Goal: Information Seeking & Learning: Learn about a topic

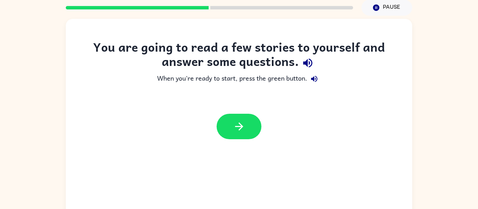
scroll to position [36, 0]
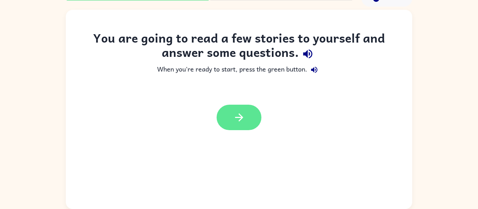
click at [246, 122] on button "button" at bounding box center [238, 118] width 45 height 26
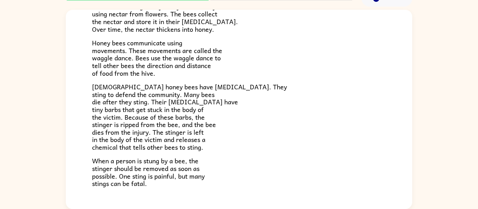
scroll to position [178, 0]
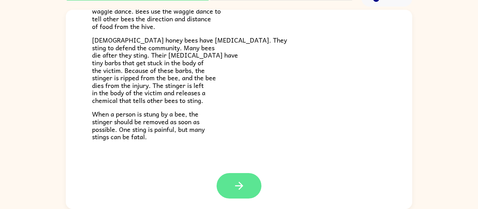
click at [250, 184] on button "button" at bounding box center [238, 186] width 45 height 26
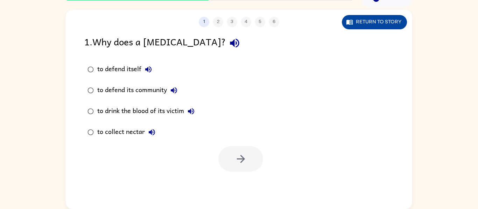
click at [367, 19] on button "Return to story" at bounding box center [374, 22] width 65 height 14
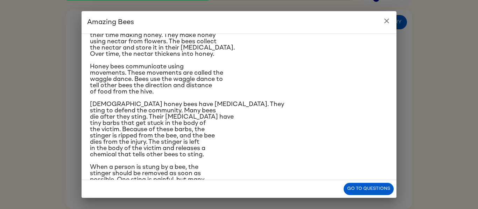
scroll to position [84, 0]
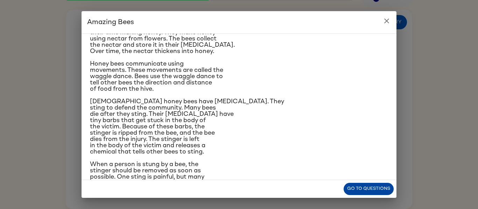
click at [374, 185] on button "Go to questions" at bounding box center [368, 189] width 50 height 12
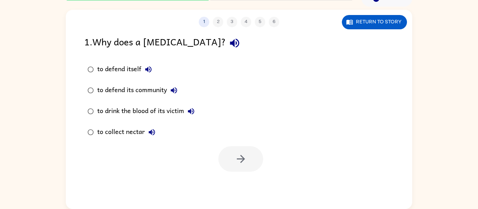
click at [84, 83] on label "to defend its community" at bounding box center [140, 90] width 121 height 21
click at [242, 151] on button "button" at bounding box center [240, 159] width 45 height 26
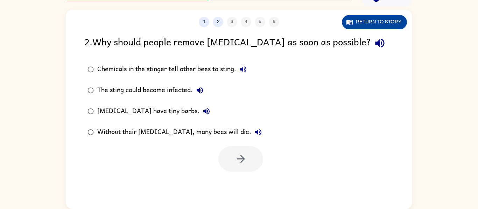
click at [373, 19] on button "Return to story" at bounding box center [374, 22] width 65 height 14
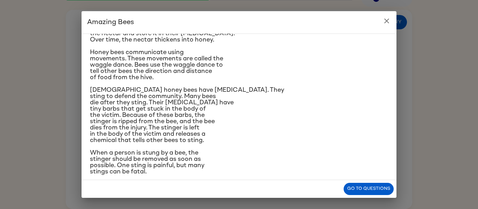
scroll to position [102, 0]
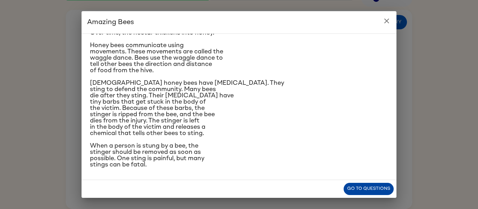
click at [375, 188] on button "Go to questions" at bounding box center [368, 189] width 50 height 12
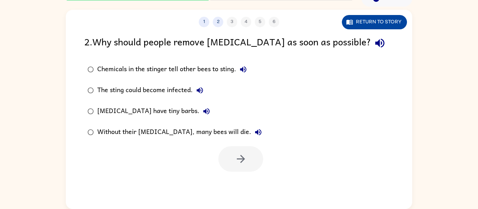
click at [384, 19] on button "Return to story" at bounding box center [374, 22] width 65 height 14
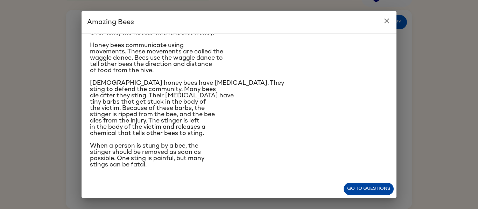
click at [365, 188] on button "Go to questions" at bounding box center [368, 189] width 50 height 12
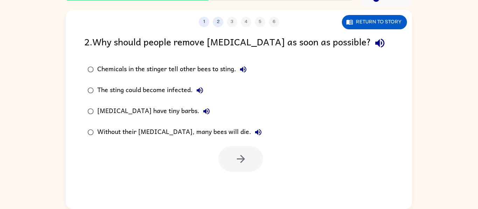
click at [123, 74] on div "Chemicals in the stinger tell other bees to sting." at bounding box center [173, 70] width 153 height 14
click at [232, 162] on button "button" at bounding box center [240, 159] width 45 height 26
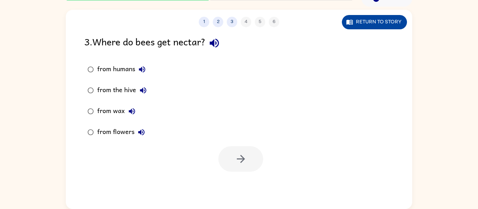
click at [375, 23] on button "Return to story" at bounding box center [374, 22] width 65 height 14
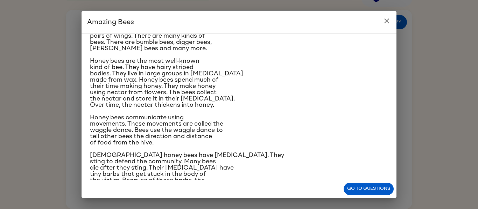
scroll to position [30, 0]
click at [375, 178] on p "[DEMOGRAPHIC_DATA] honey bees have [MEDICAL_DATA]. They sting to defend the com…" at bounding box center [239, 180] width 298 height 57
click at [371, 182] on div "Go to questions" at bounding box center [238, 189] width 315 height 18
click at [372, 184] on button "Go to questions" at bounding box center [368, 189] width 50 height 12
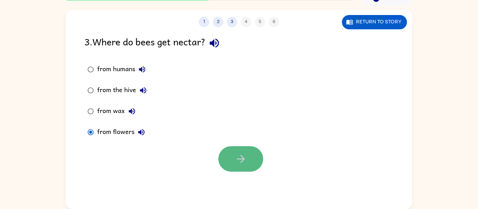
click at [242, 160] on icon "button" at bounding box center [240, 159] width 8 height 8
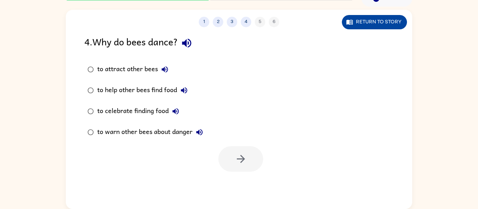
click at [357, 15] on button "Return to story" at bounding box center [374, 22] width 65 height 14
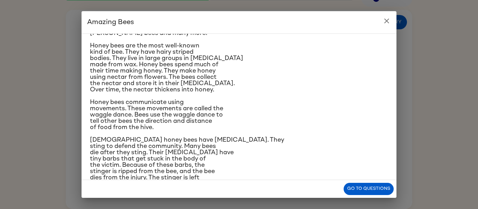
scroll to position [47, 0]
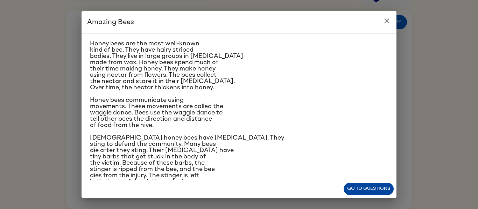
click at [369, 183] on button "Go to questions" at bounding box center [368, 189] width 50 height 12
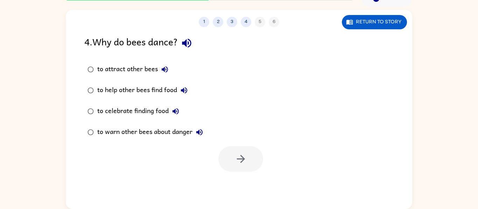
click at [138, 64] on div "to attract other bees" at bounding box center [134, 70] width 74 height 14
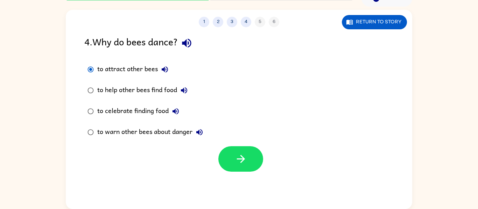
click at [144, 81] on label "to help other bees find food" at bounding box center [144, 90] width 129 height 21
click at [238, 150] on button "button" at bounding box center [240, 159] width 45 height 26
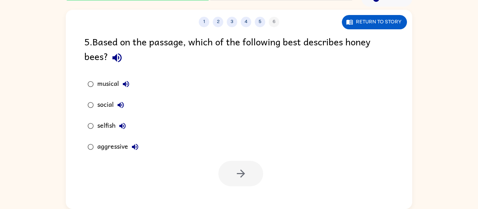
click at [187, 36] on div "5 . Based on the passage, which of the following best describes honey bees?" at bounding box center [238, 50] width 309 height 33
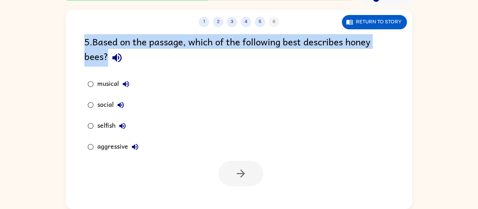
click at [187, 36] on div "5 . Based on the passage, which of the following best describes honey bees?" at bounding box center [238, 50] width 309 height 33
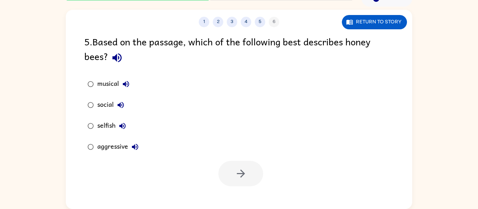
click at [187, 36] on div "5 . Based on the passage, which of the following best describes honey bees?" at bounding box center [238, 50] width 309 height 33
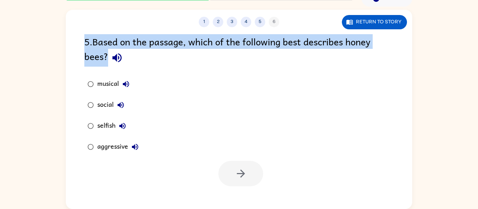
click at [187, 36] on div "5 . Based on the passage, which of the following best describes honey bees?" at bounding box center [238, 50] width 309 height 33
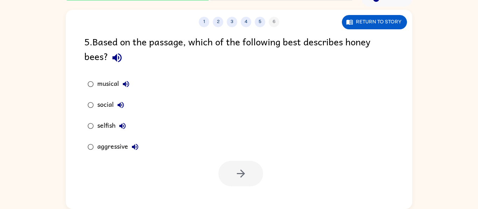
click at [187, 36] on div "5 . Based on the passage, which of the following best describes honey bees?" at bounding box center [238, 50] width 309 height 33
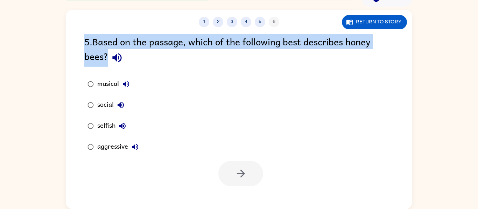
click at [185, 33] on div "1 2 3 4 5 6 Return to story 5 . Based on the passage, which of the following be…" at bounding box center [239, 110] width 346 height 200
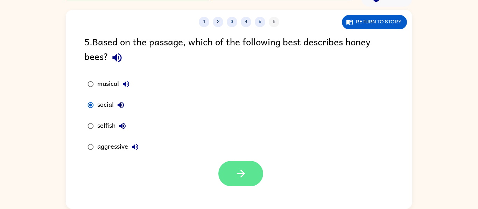
click at [238, 170] on icon "button" at bounding box center [241, 174] width 12 height 12
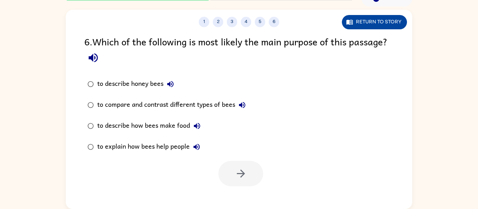
click at [357, 29] on button "Return to story" at bounding box center [374, 22] width 65 height 14
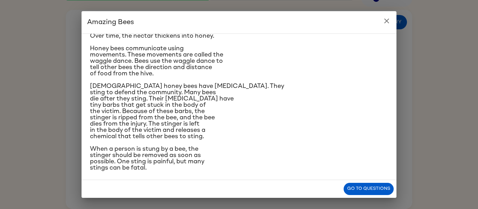
scroll to position [102, 0]
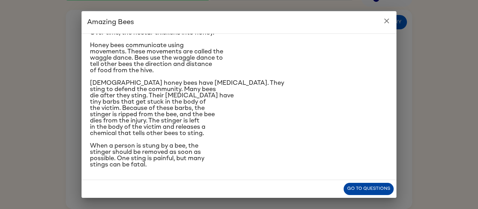
click at [354, 191] on button "Go to questions" at bounding box center [368, 189] width 50 height 12
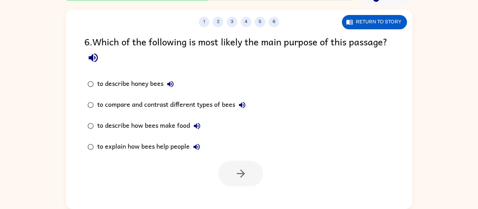
click at [136, 78] on div "to describe honey bees" at bounding box center [137, 84] width 80 height 14
click at [240, 180] on icon "button" at bounding box center [241, 174] width 12 height 12
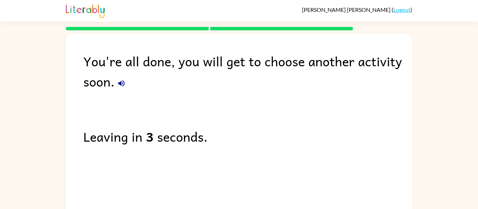
scroll to position [24, 0]
